Goal: Book appointment/travel/reservation

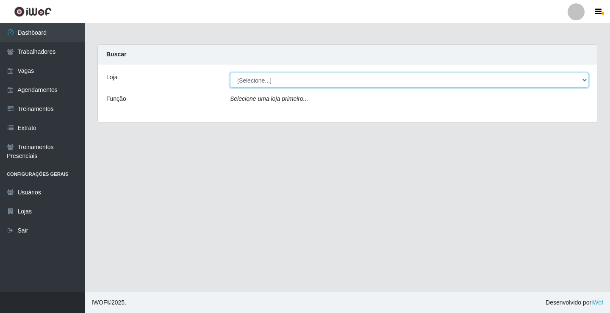
click at [257, 82] on select "[Selecione...] Edilicya Supermercado" at bounding box center [409, 80] width 358 height 15
select select "460"
click at [230, 73] on select "[Selecione...] Edilicya Supermercado" at bounding box center [409, 80] width 358 height 15
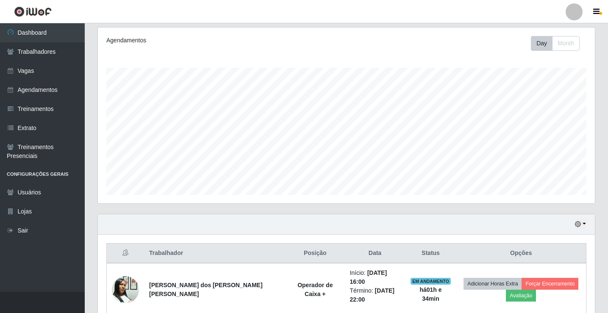
scroll to position [127, 0]
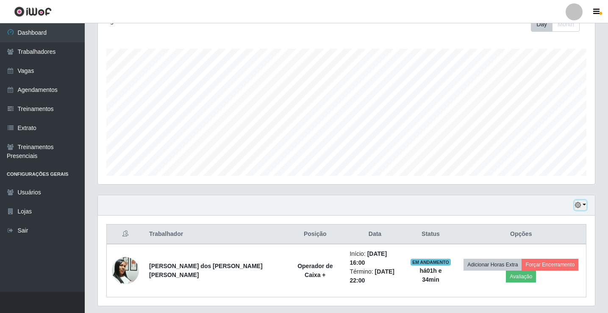
click at [585, 205] on button "button" at bounding box center [580, 205] width 12 height 10
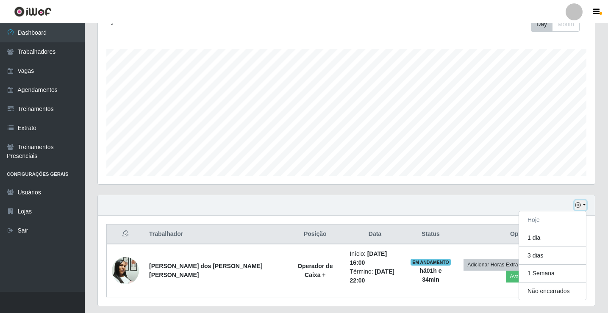
click at [583, 205] on button "button" at bounding box center [580, 205] width 12 height 10
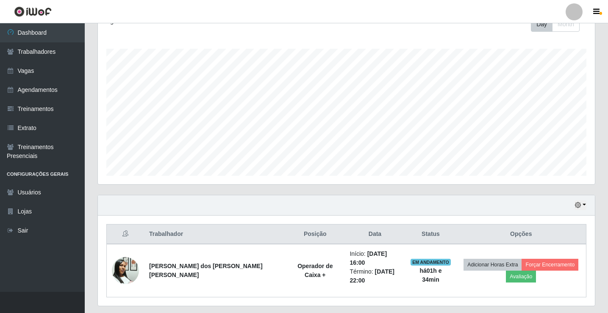
click at [583, 188] on div "Agendamentos Day Month" at bounding box center [346, 101] width 510 height 187
click at [585, 205] on button "button" at bounding box center [580, 205] width 12 height 10
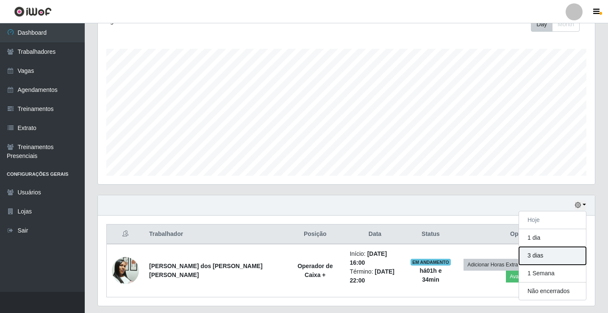
click at [545, 254] on button "3 dias" at bounding box center [552, 256] width 67 height 18
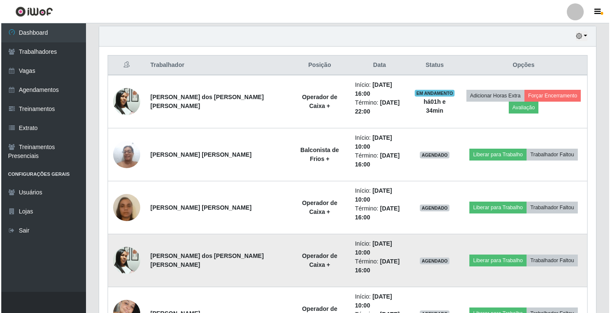
scroll to position [296, 0]
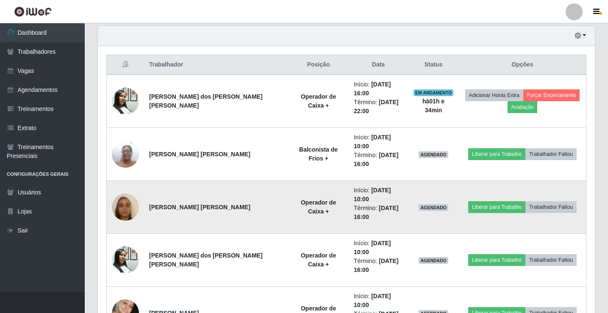
click at [134, 206] on img at bounding box center [125, 207] width 27 height 48
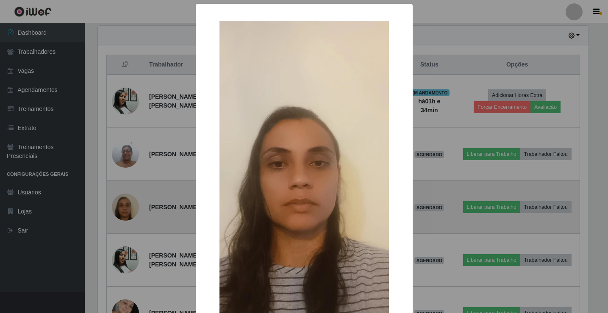
scroll to position [176, 492]
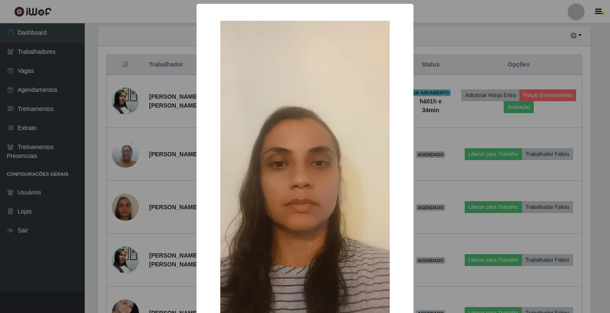
click at [159, 202] on div "× OK Cancel" at bounding box center [305, 156] width 610 height 313
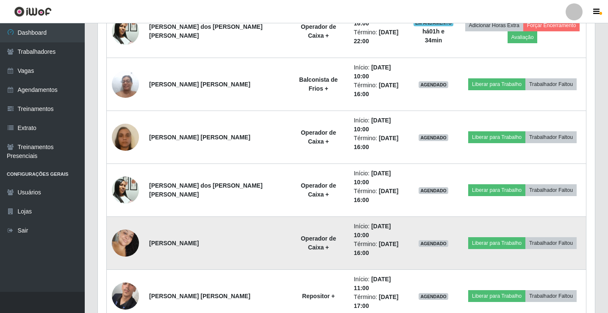
scroll to position [381, 0]
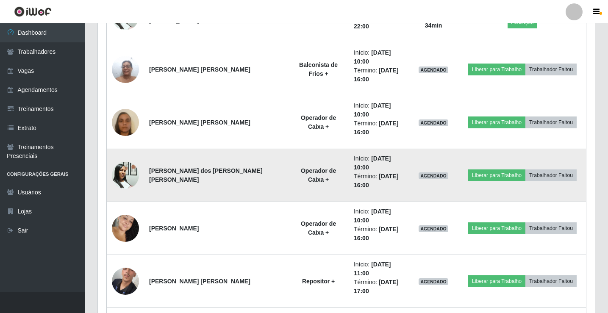
click at [130, 174] on img at bounding box center [125, 175] width 27 height 36
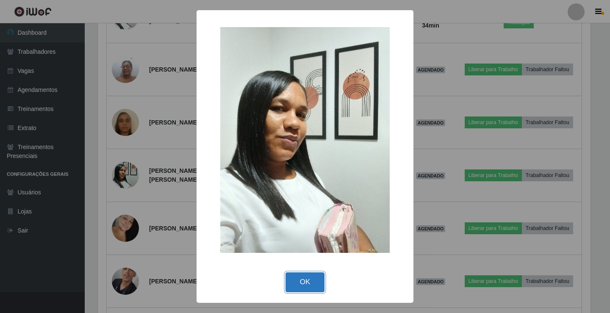
click at [305, 281] on button "OK" at bounding box center [304, 282] width 39 height 20
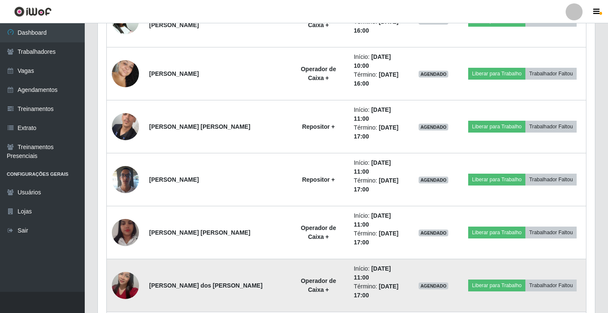
scroll to position [550, 0]
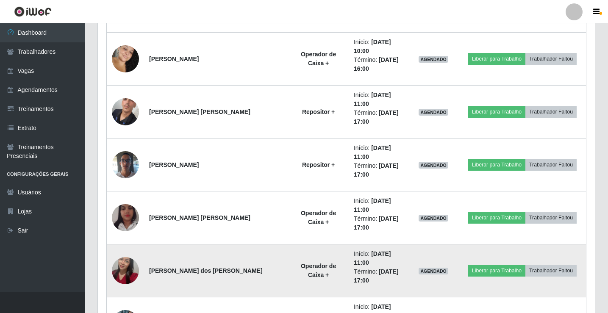
click at [130, 267] on img at bounding box center [125, 270] width 27 height 48
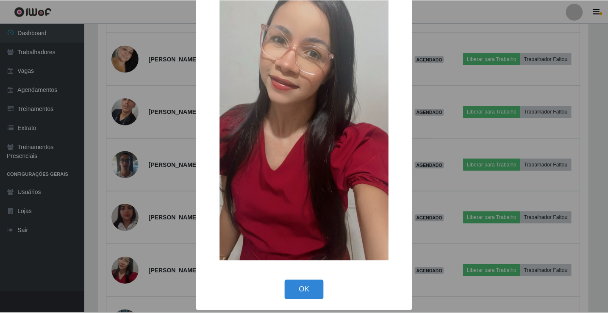
scroll to position [62, 0]
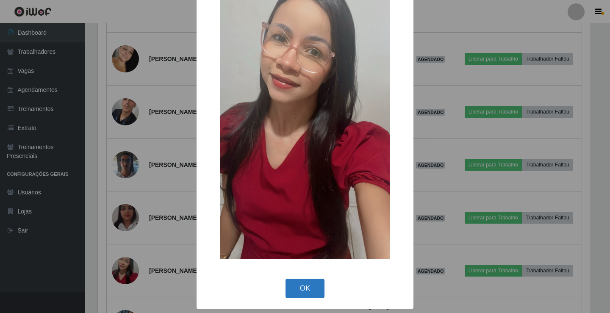
click at [301, 285] on button "OK" at bounding box center [304, 289] width 39 height 20
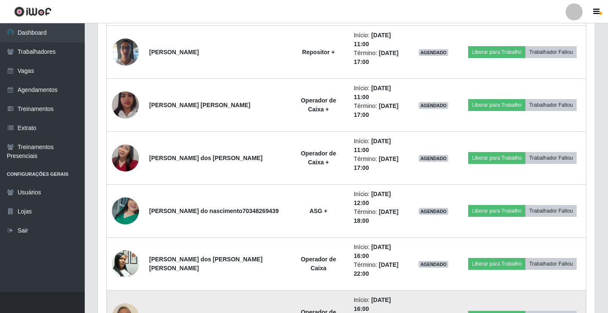
scroll to position [649, 0]
